Goal: Find specific page/section: Find specific page/section

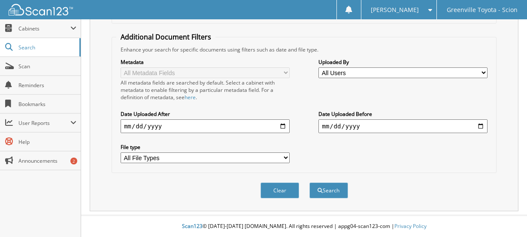
scroll to position [81, 0]
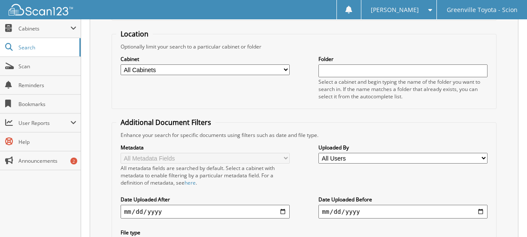
type input "221659"
click at [208, 71] on select "All Cabinets CAR DEALS DEALERTRACK SERVICE RO NEW CAR INVOICES R&R SERVICE RO A…" at bounding box center [205, 69] width 169 height 11
select select "502"
click at [121, 64] on select "All Cabinets CAR DEALS DEALERTRACK SERVICE RO NEW CAR INVOICES R&R SERVICE RO A…" at bounding box center [205, 69] width 169 height 11
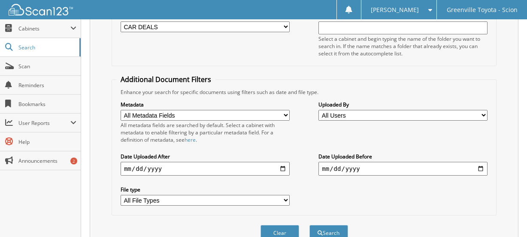
scroll to position [167, 0]
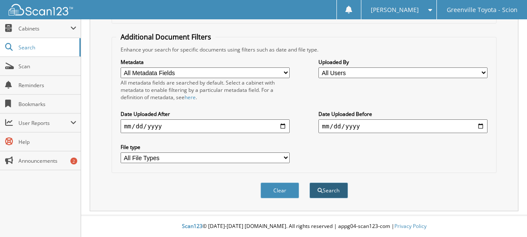
click at [332, 192] on button "Search" at bounding box center [328, 190] width 39 height 16
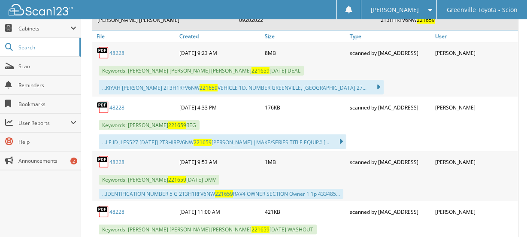
scroll to position [429, 0]
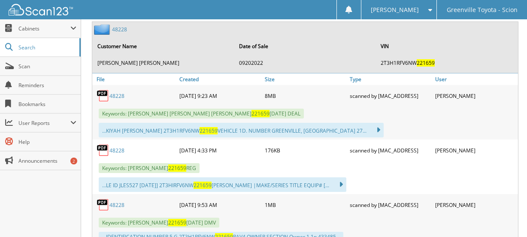
click at [114, 94] on link "48228" at bounding box center [116, 95] width 15 height 7
